Goal: Communication & Community: Answer question/provide support

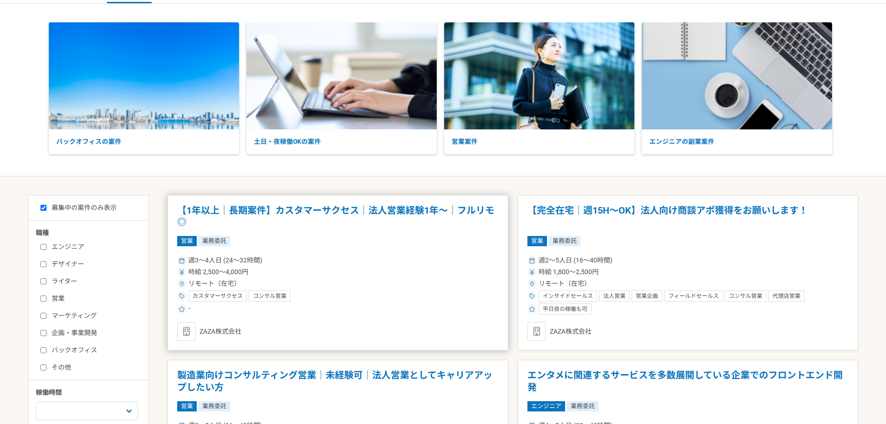
scroll to position [47, 0]
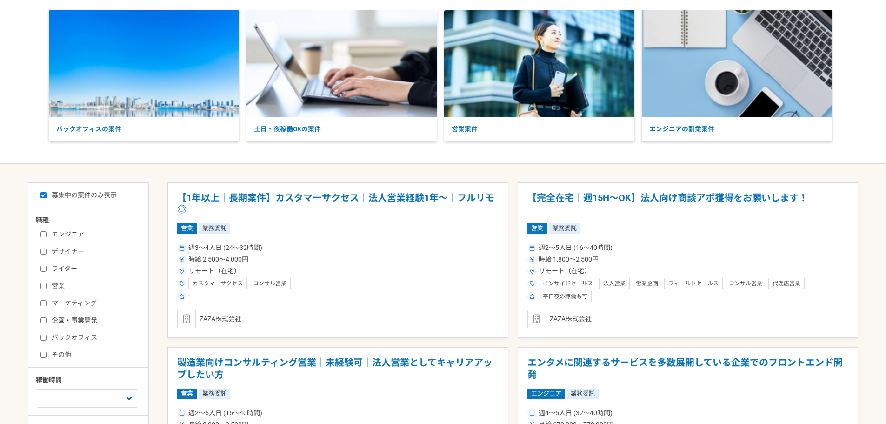
click at [47, 285] on label "営業" at bounding box center [93, 286] width 107 height 10
click at [47, 285] on input "営業" at bounding box center [43, 286] width 6 height 6
checkbox input "true"
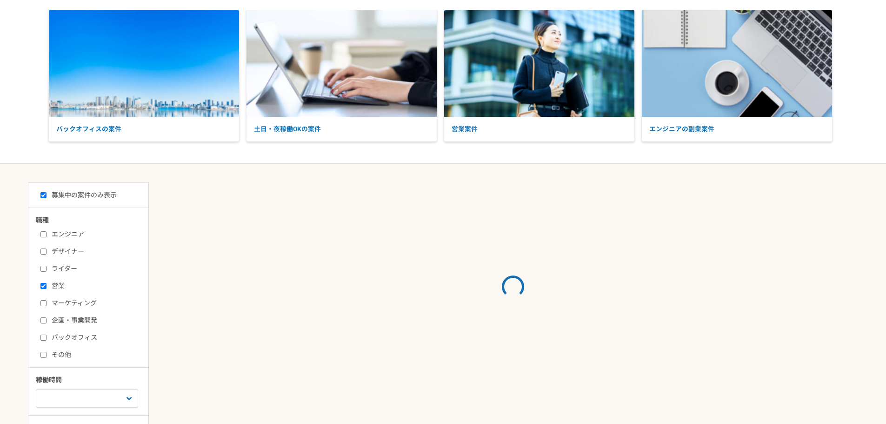
click at [47, 299] on label "マーケティング" at bounding box center [93, 303] width 107 height 10
click at [47, 300] on input "マーケティング" at bounding box center [43, 303] width 6 height 6
checkbox input "true"
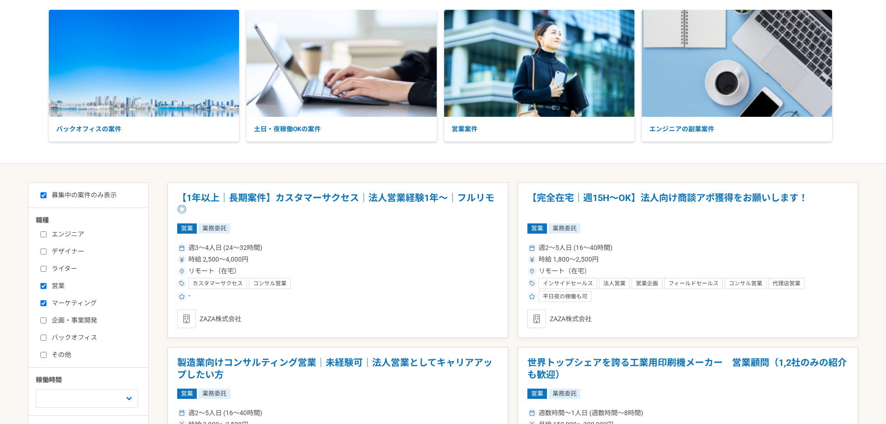
click at [44, 319] on input "企画・事業開発" at bounding box center [43, 320] width 6 height 6
checkbox input "true"
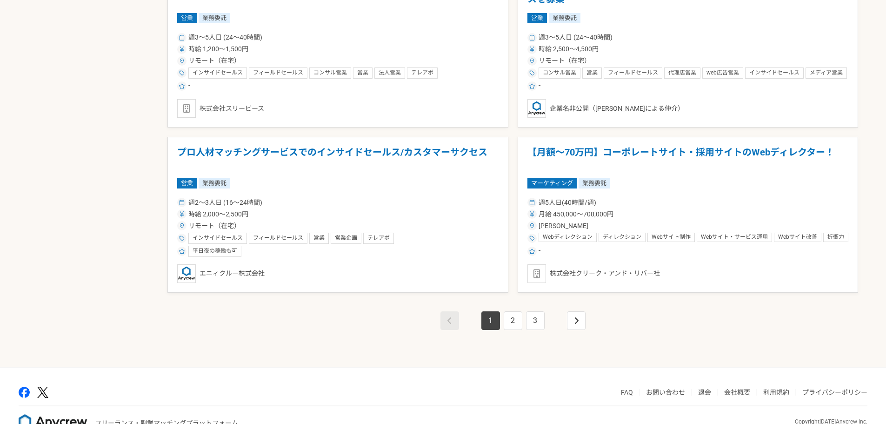
scroll to position [1582, 0]
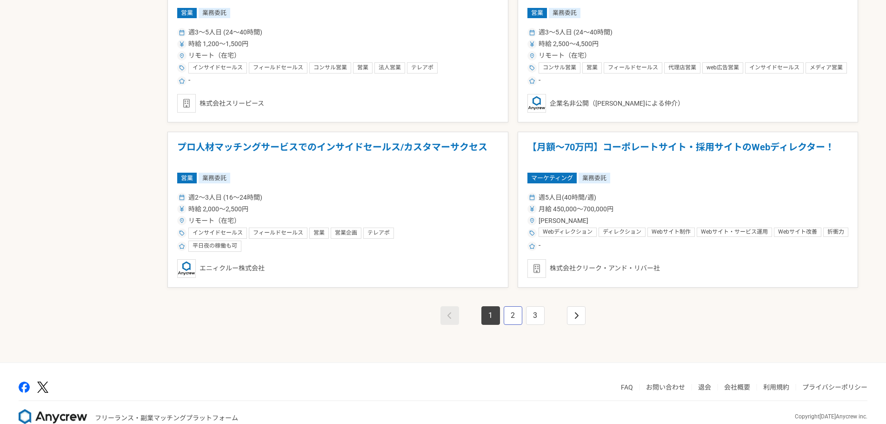
click at [505, 313] on link "2" at bounding box center [513, 315] width 19 height 19
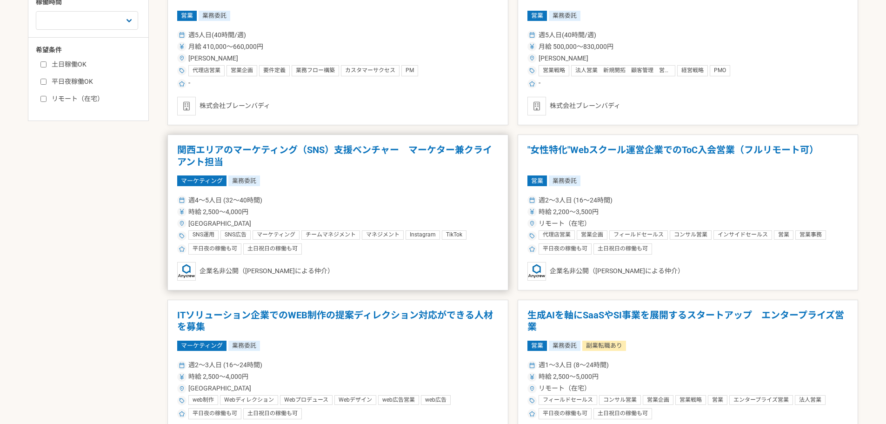
scroll to position [512, 0]
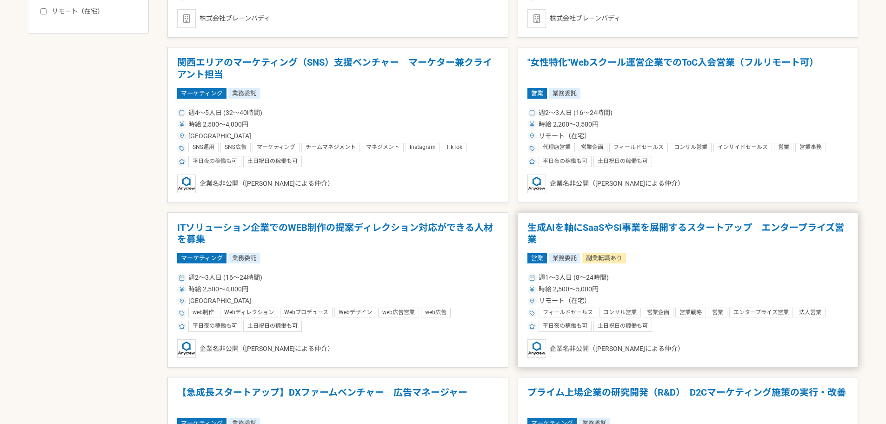
click at [604, 222] on h1 "生成AIを軸にSaaSやSI事業を展開するスタートアップ　エンタープライズ営業" at bounding box center [688, 234] width 321 height 24
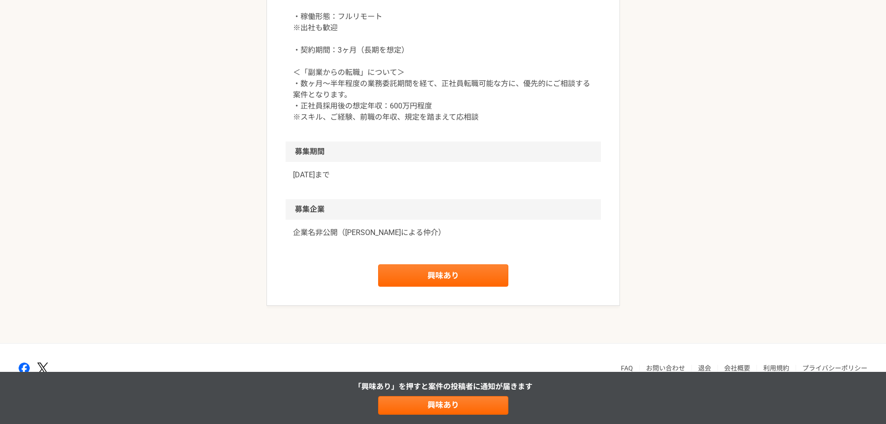
scroll to position [1163, 0]
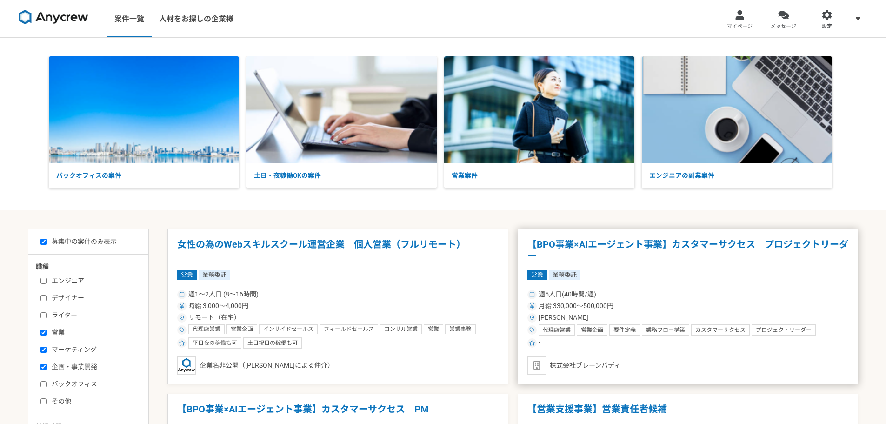
click at [629, 251] on h1 "【BPO事業×AIエージェント事業】カスタマーサクセス　プロジェクトリーダー" at bounding box center [688, 251] width 321 height 24
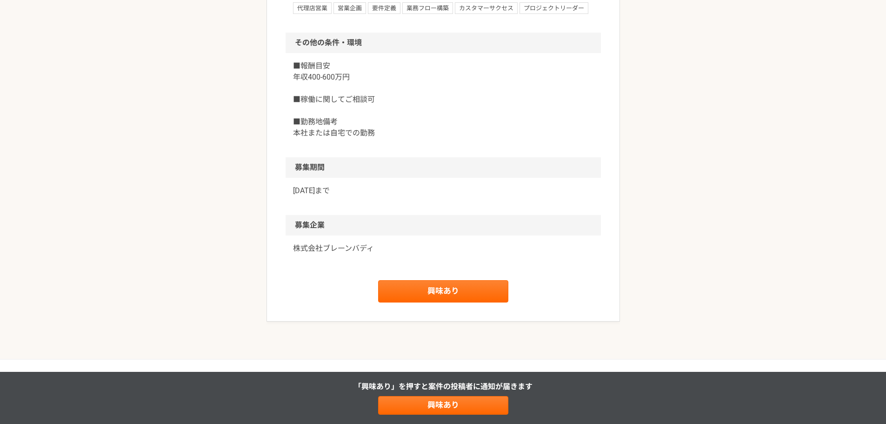
scroll to position [1070, 0]
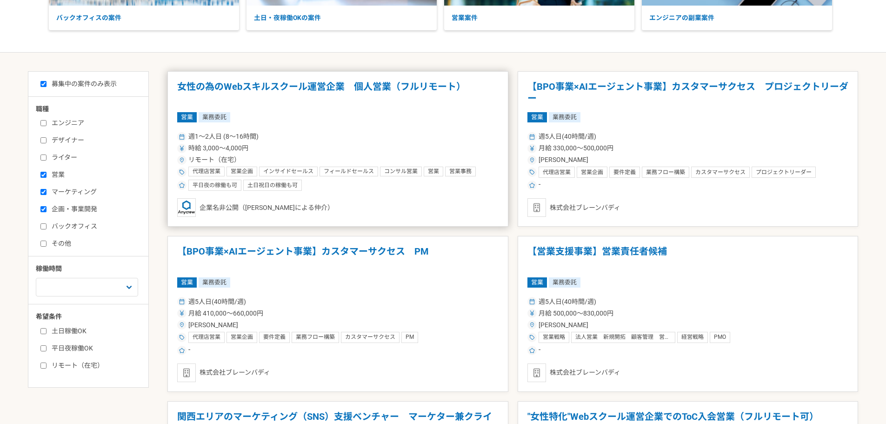
scroll to position [47, 0]
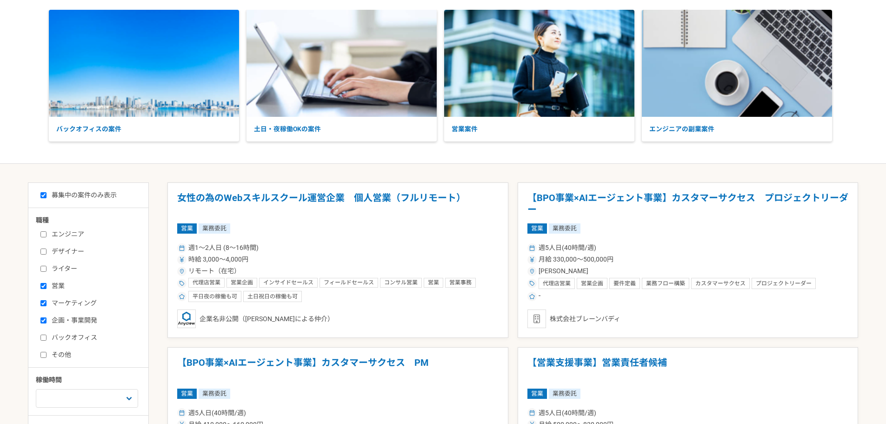
drag, startPoint x: 47, startPoint y: 317, endPoint x: 47, endPoint y: 310, distance: 7.0
click at [47, 317] on label "企画・事業開発" at bounding box center [93, 320] width 107 height 10
click at [47, 317] on input "企画・事業開発" at bounding box center [43, 320] width 6 height 6
checkbox input "false"
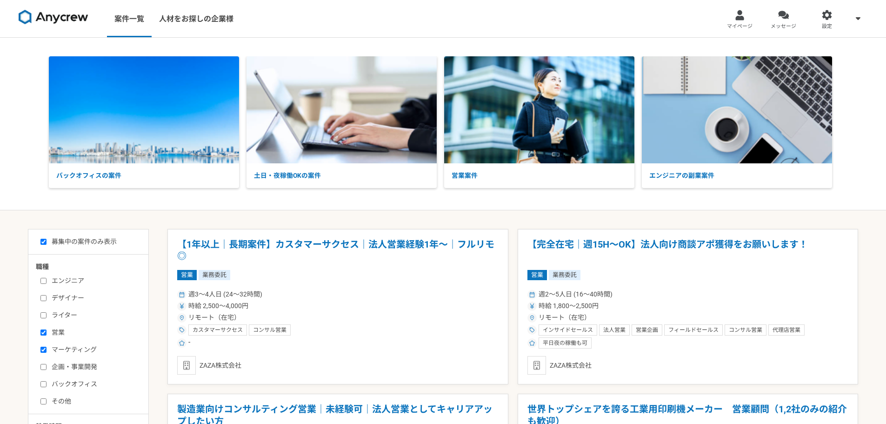
click at [44, 350] on input "マーケティング" at bounding box center [43, 350] width 6 height 6
checkbox input "false"
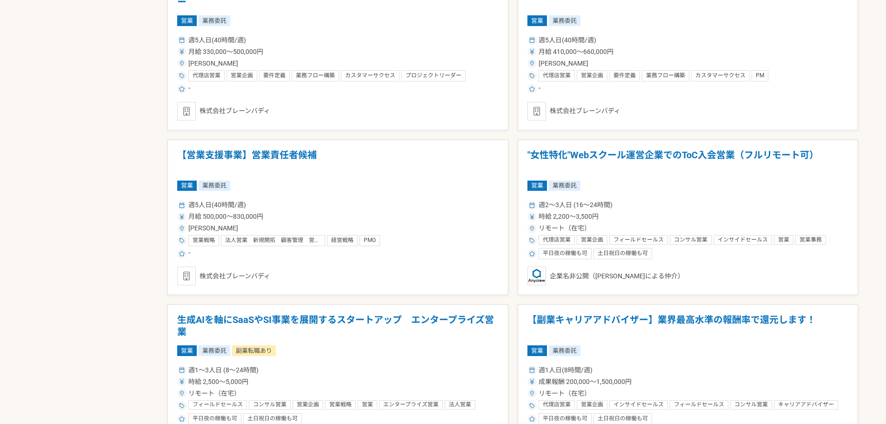
scroll to position [1368, 0]
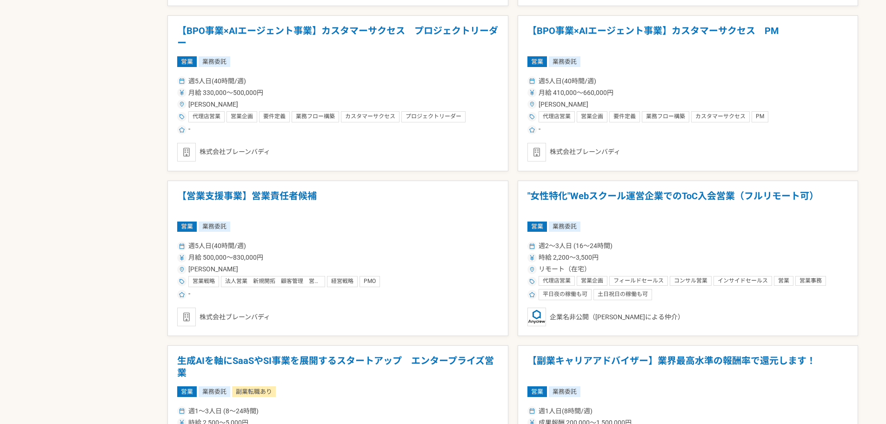
click at [310, 207] on h1 "【営業支援事業】営業責任者候補" at bounding box center [337, 202] width 321 height 24
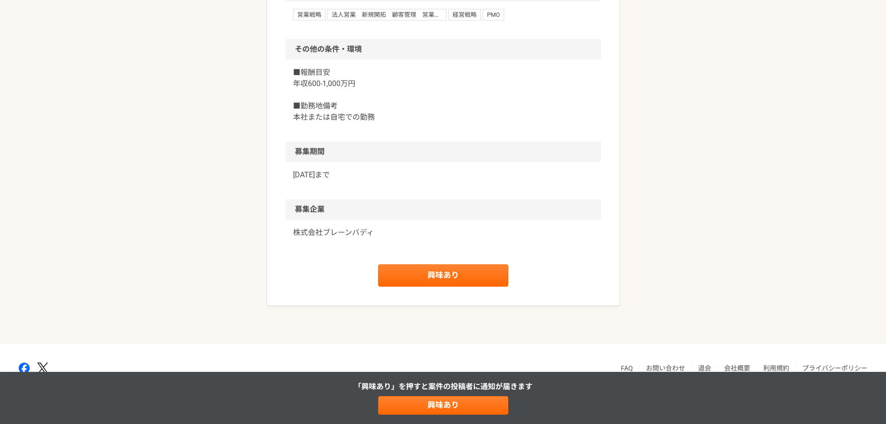
scroll to position [1070, 0]
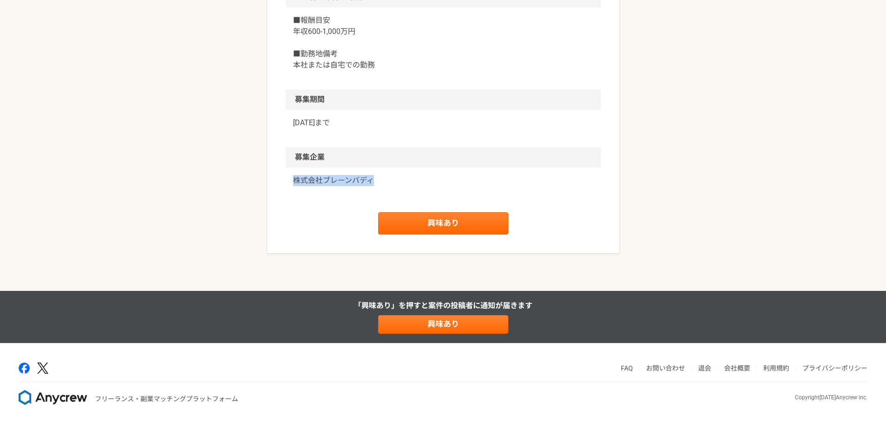
drag, startPoint x: 286, startPoint y: 234, endPoint x: 376, endPoint y: 240, distance: 90.4
click at [376, 205] on div "株式会社ブレーンバディ" at bounding box center [443, 185] width 315 height 37
copy p "株式会社ブレーンバディ"
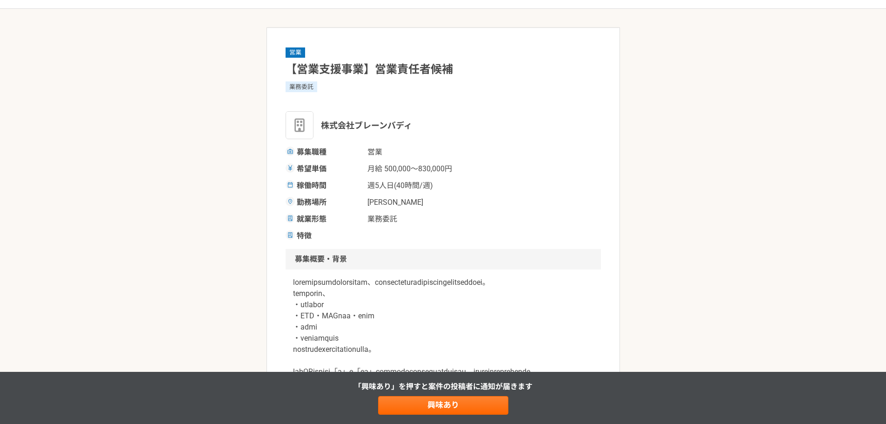
scroll to position [0, 0]
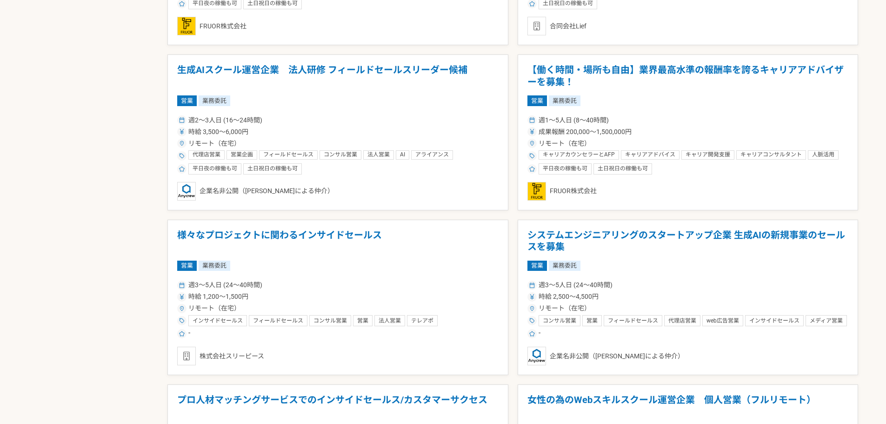
scroll to position [837, 0]
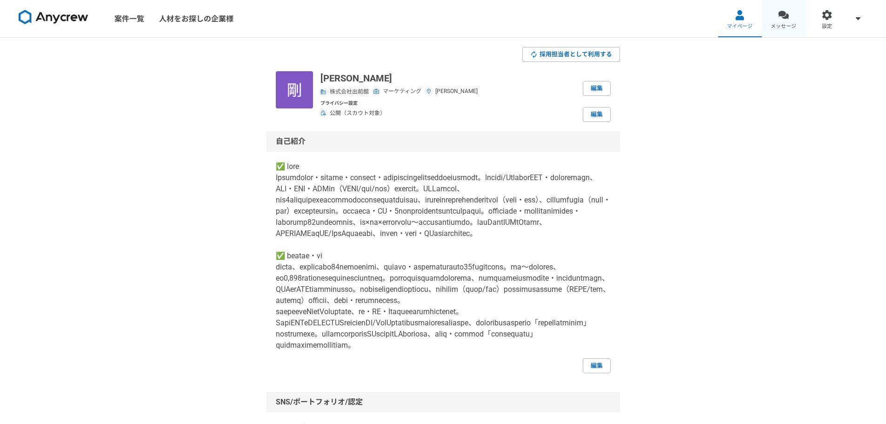
click at [785, 20] on link "メッセージ" at bounding box center [784, 18] width 44 height 37
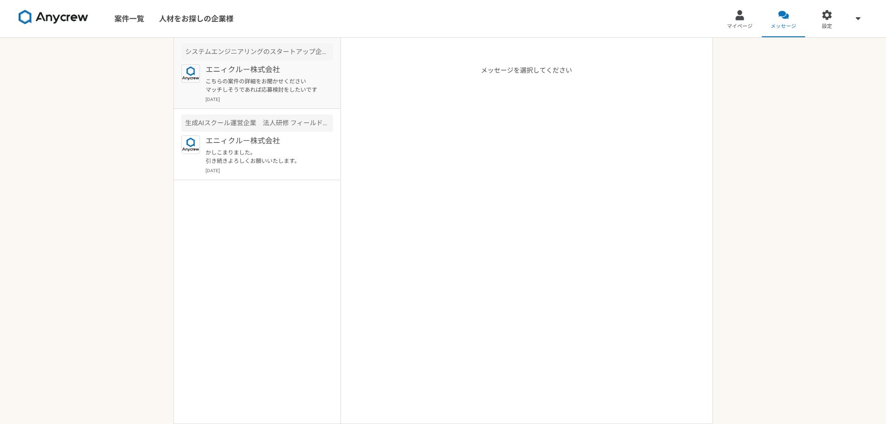
click at [292, 77] on p "こちらの案件の詳細をお聞かせください マッチしそうであれば応募検討をしたいです" at bounding box center [263, 85] width 115 height 17
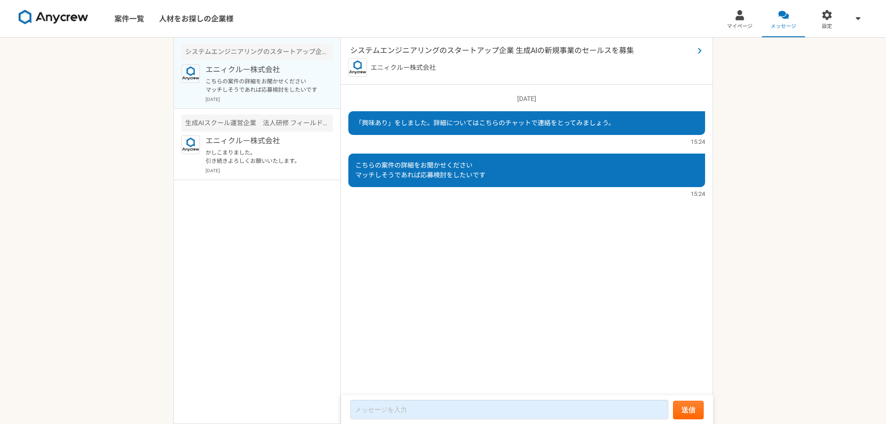
click at [481, 53] on span "システムエンジニアリングのスタートアップ企業 生成AIの新規事業のセールスを募集" at bounding box center [522, 50] width 344 height 11
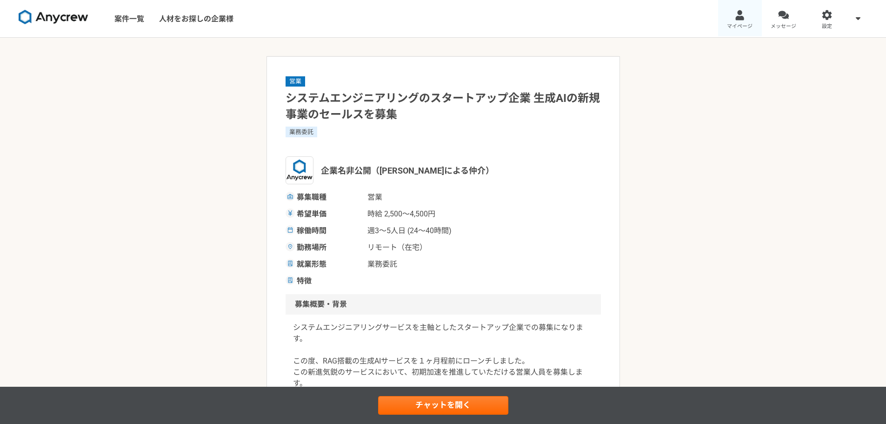
click at [741, 22] on link "マイページ" at bounding box center [740, 18] width 44 height 37
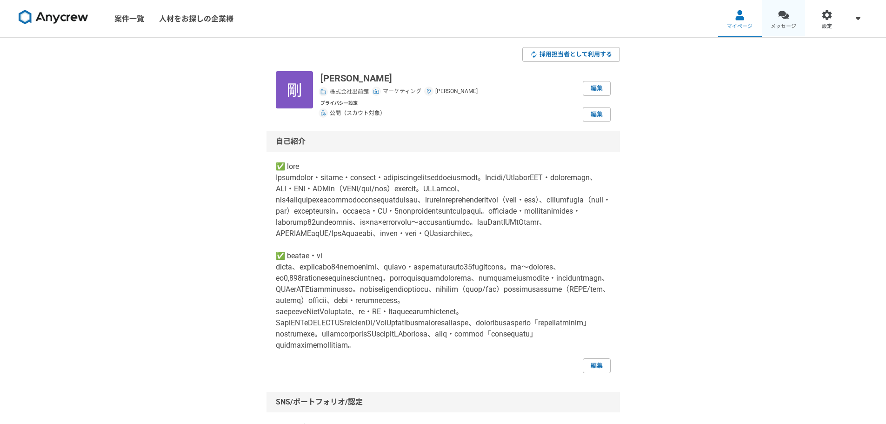
click at [772, 26] on span "メッセージ" at bounding box center [784, 26] width 26 height 7
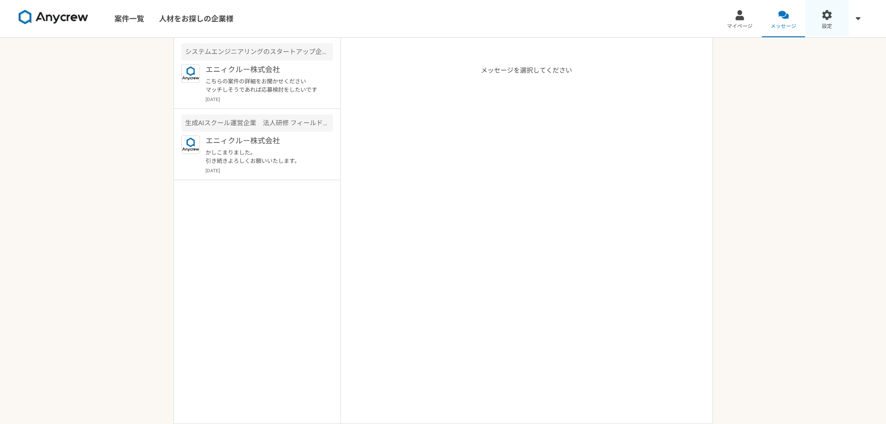
click at [827, 16] on div at bounding box center [827, 15] width 11 height 11
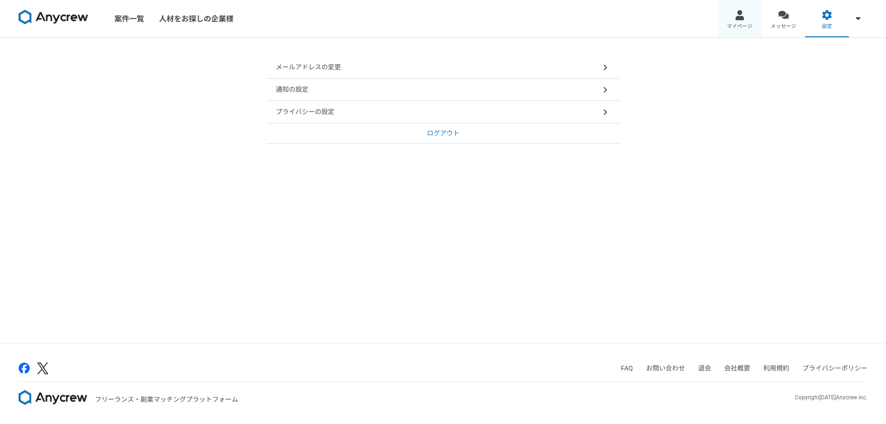
click at [750, 20] on link "マイページ" at bounding box center [740, 18] width 44 height 37
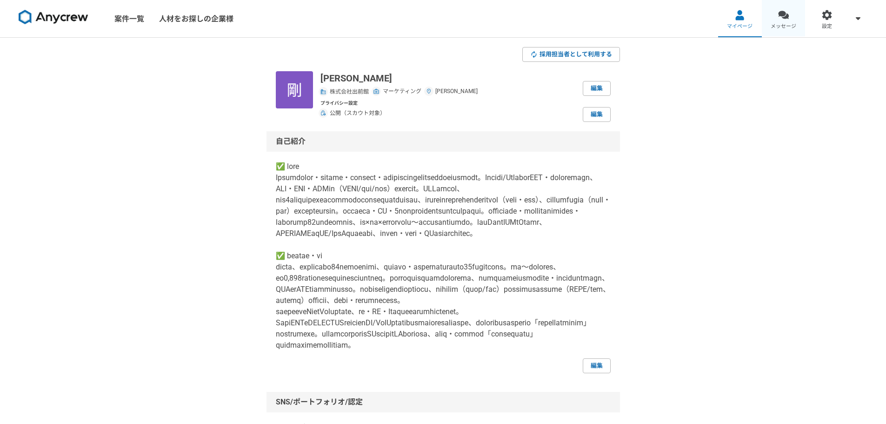
click at [784, 26] on span "メッセージ" at bounding box center [784, 26] width 26 height 7
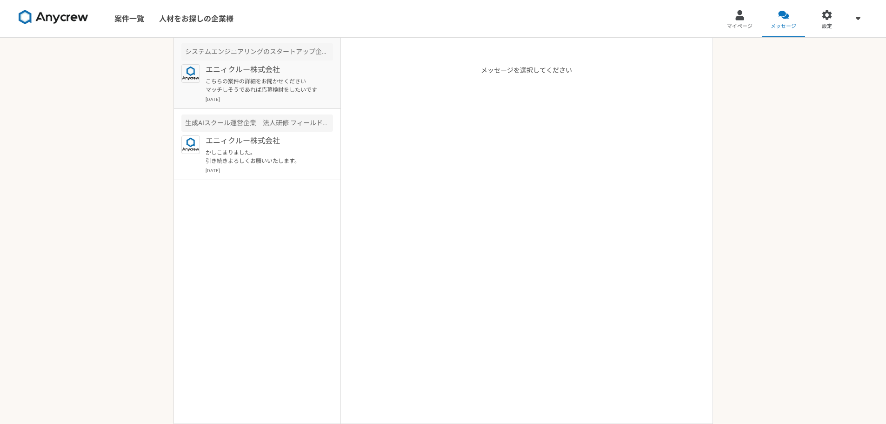
click at [279, 89] on p "こちらの案件の詳細をお聞かせください マッチしそうであれば応募検討をしたいです" at bounding box center [263, 85] width 115 height 17
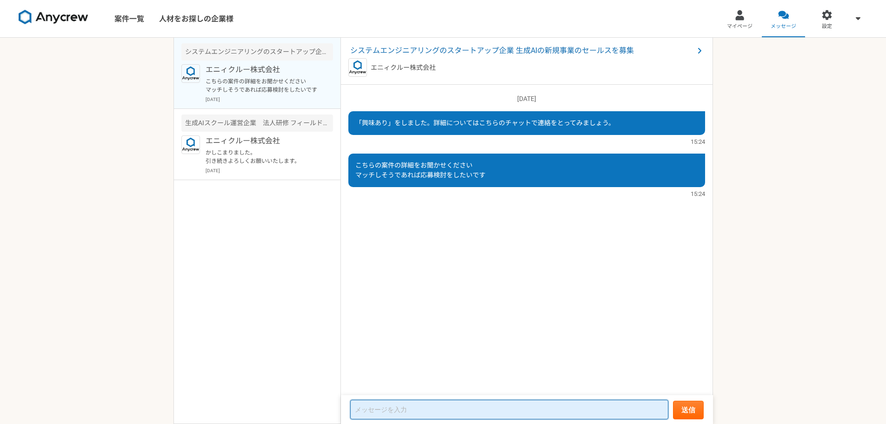
click at [425, 409] on textarea at bounding box center [509, 410] width 318 height 20
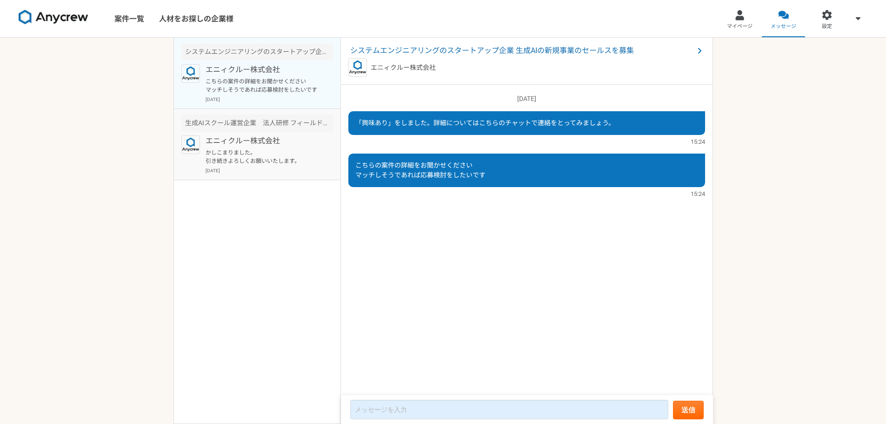
click at [273, 163] on p "かしこまりました。 引き続きよろしくお願いいたします。" at bounding box center [263, 156] width 115 height 17
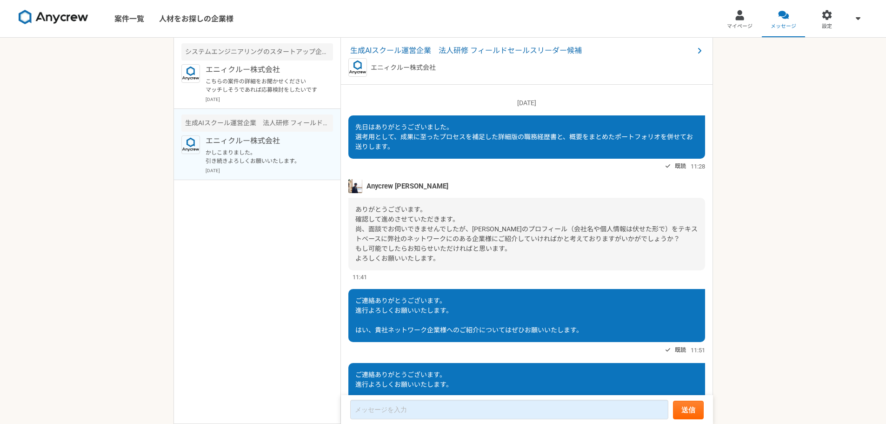
scroll to position [442, 0]
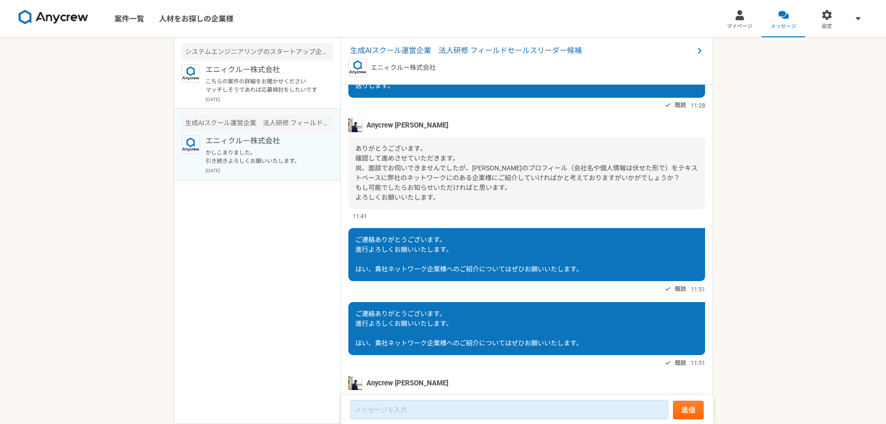
click at [355, 132] on img at bounding box center [355, 125] width 14 height 14
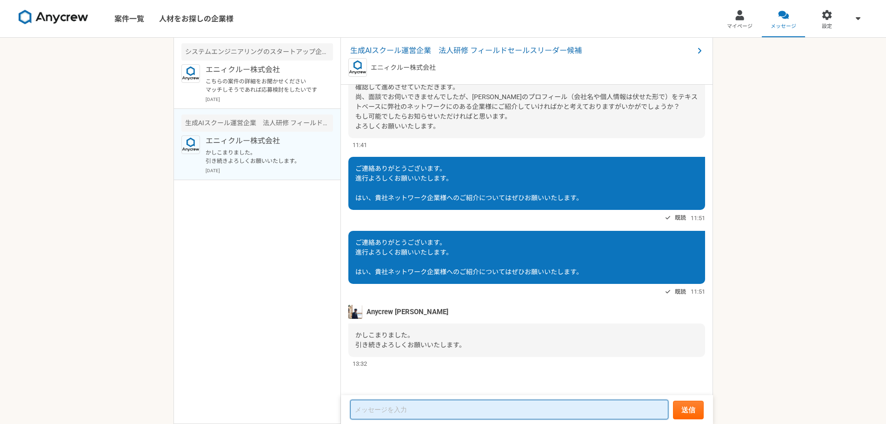
click at [390, 412] on textarea at bounding box center [509, 410] width 318 height 20
type textarea "その後いかがでしょうか。"
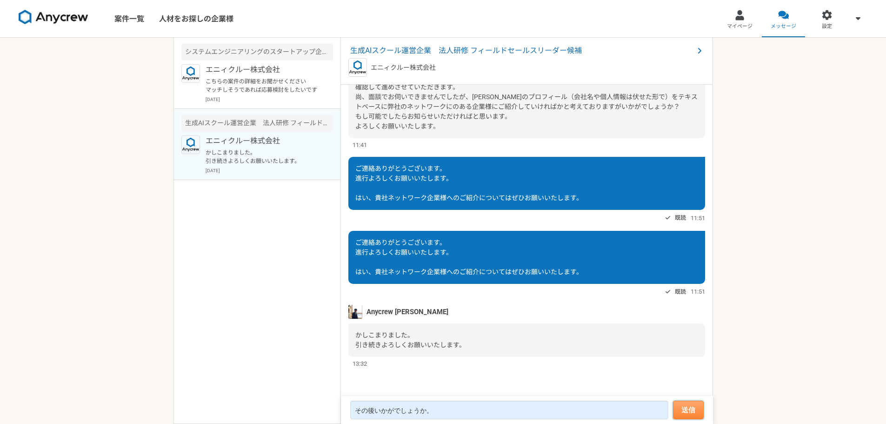
click at [697, 409] on button "送信" at bounding box center [688, 410] width 31 height 19
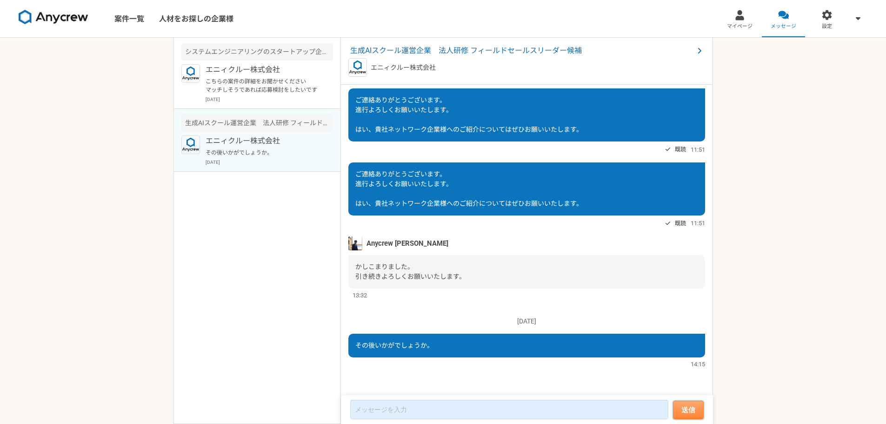
scroll to position [650, 0]
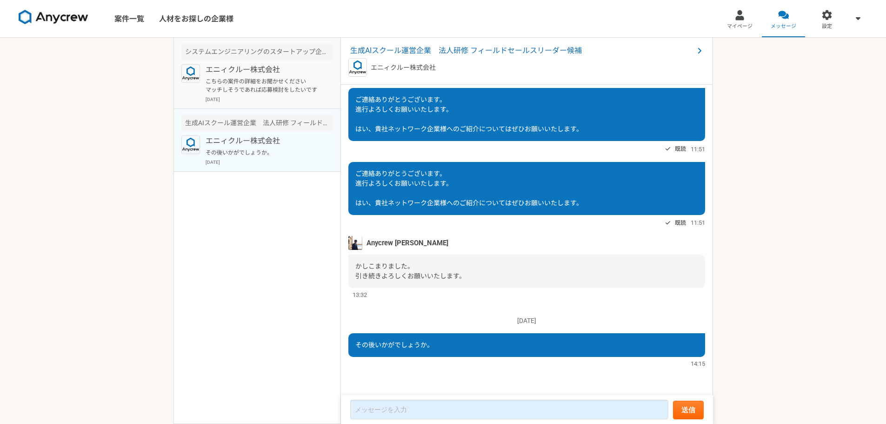
click at [262, 90] on p "こちらの案件の詳細をお聞かせください マッチしそうであれば応募検討をしたいです" at bounding box center [263, 85] width 115 height 17
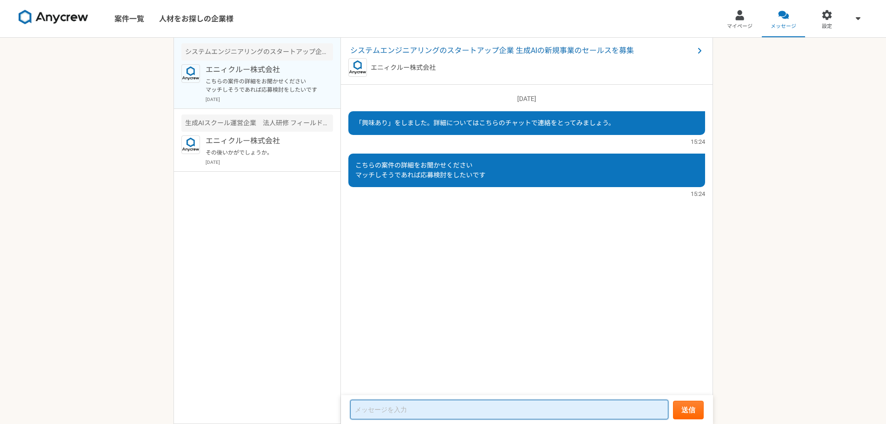
click at [422, 407] on textarea at bounding box center [509, 410] width 318 height 20
type textarea "こちらいかがでしょうか。"
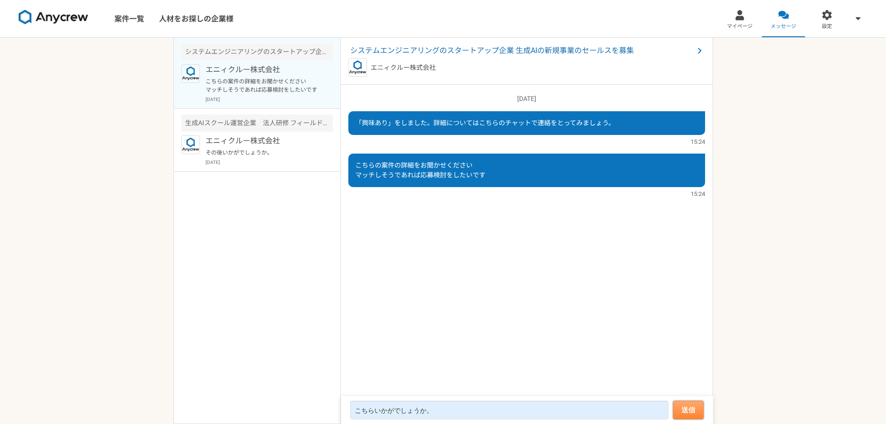
click at [699, 415] on button "送信" at bounding box center [688, 410] width 31 height 19
